Goal: Navigation & Orientation: Find specific page/section

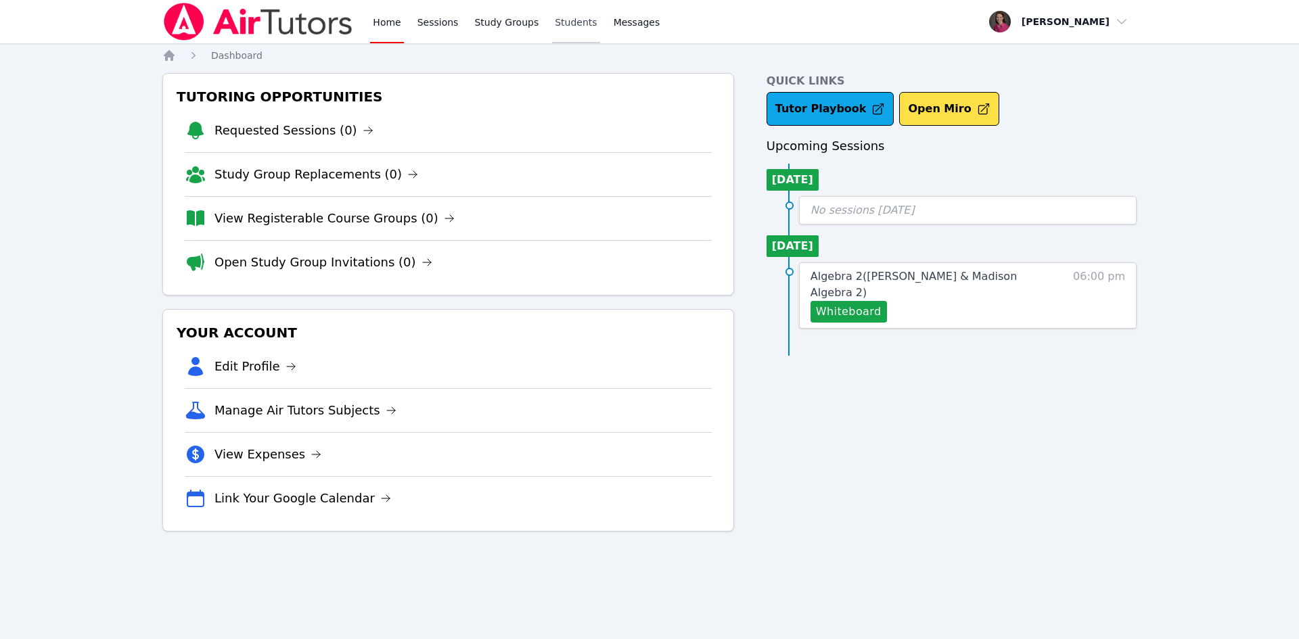
click at [552, 19] on link "Students" at bounding box center [575, 21] width 47 height 43
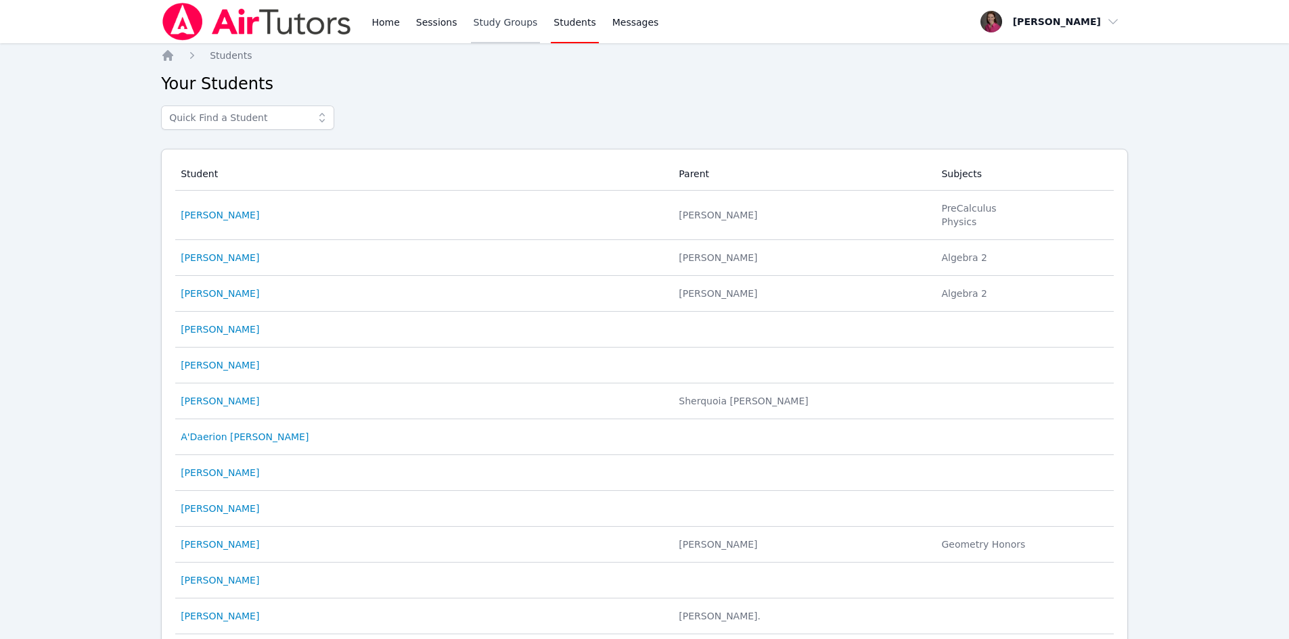
click at [505, 21] on link "Study Groups" at bounding box center [506, 21] width 70 height 43
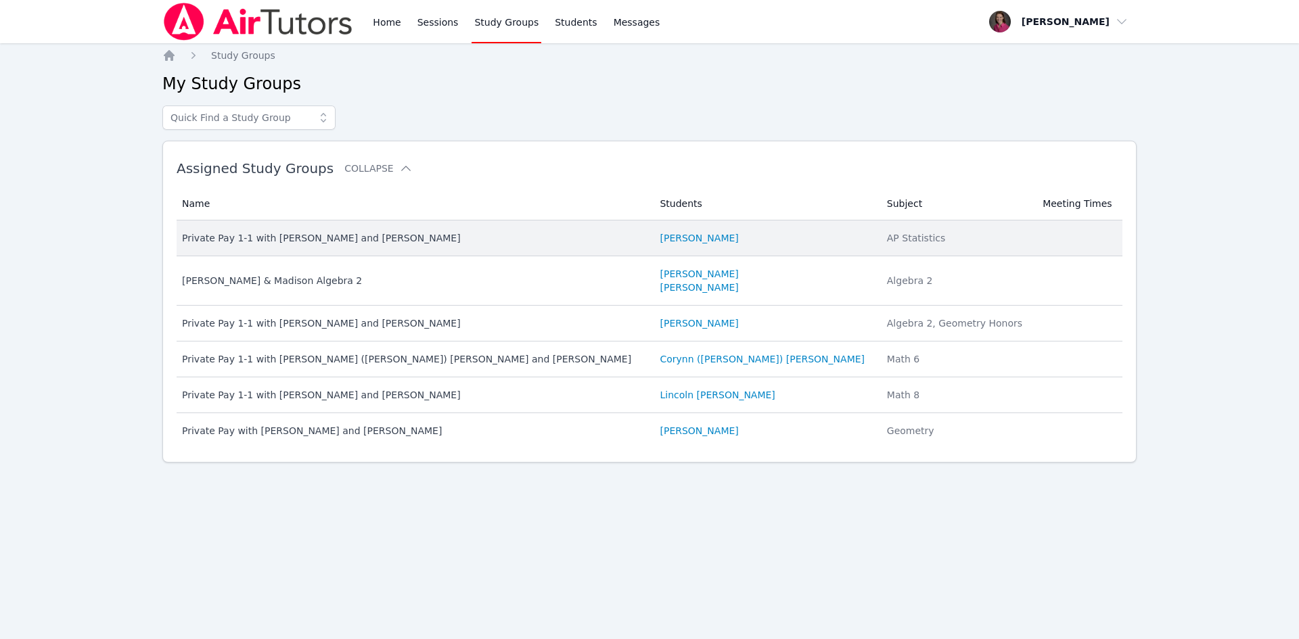
click at [331, 239] on div "Private Pay 1-1 with Levi Williams and Rebecca Miller" at bounding box center [412, 238] width 461 height 14
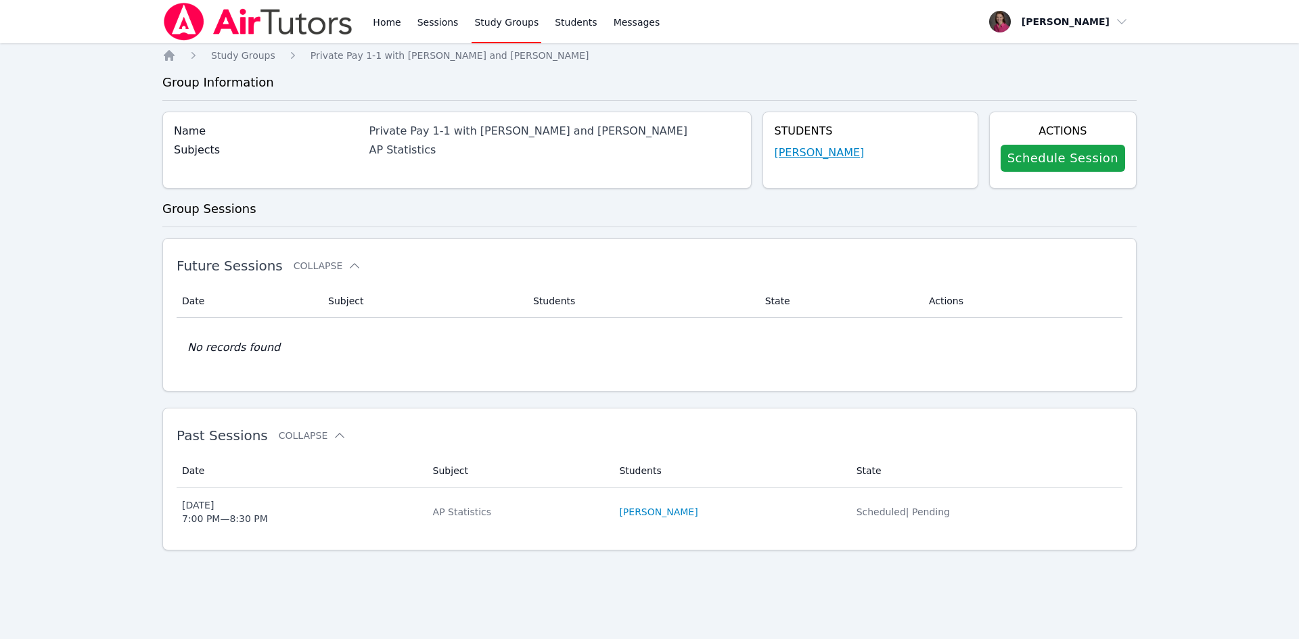
click at [820, 152] on link "Levi Williams" at bounding box center [819, 153] width 90 height 16
